Goal: Transaction & Acquisition: Book appointment/travel/reservation

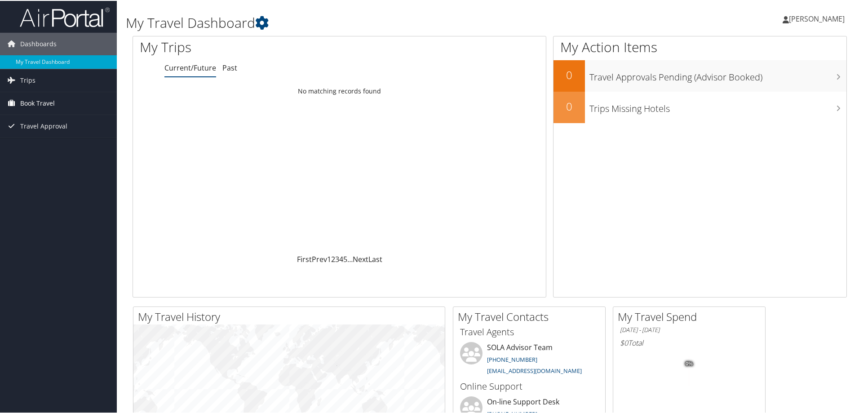
click at [42, 103] on span "Book Travel" at bounding box center [37, 102] width 35 height 22
click at [39, 133] on link "Book/Manage Online Trips" at bounding box center [58, 133] width 117 height 13
